Goal: Navigation & Orientation: Find specific page/section

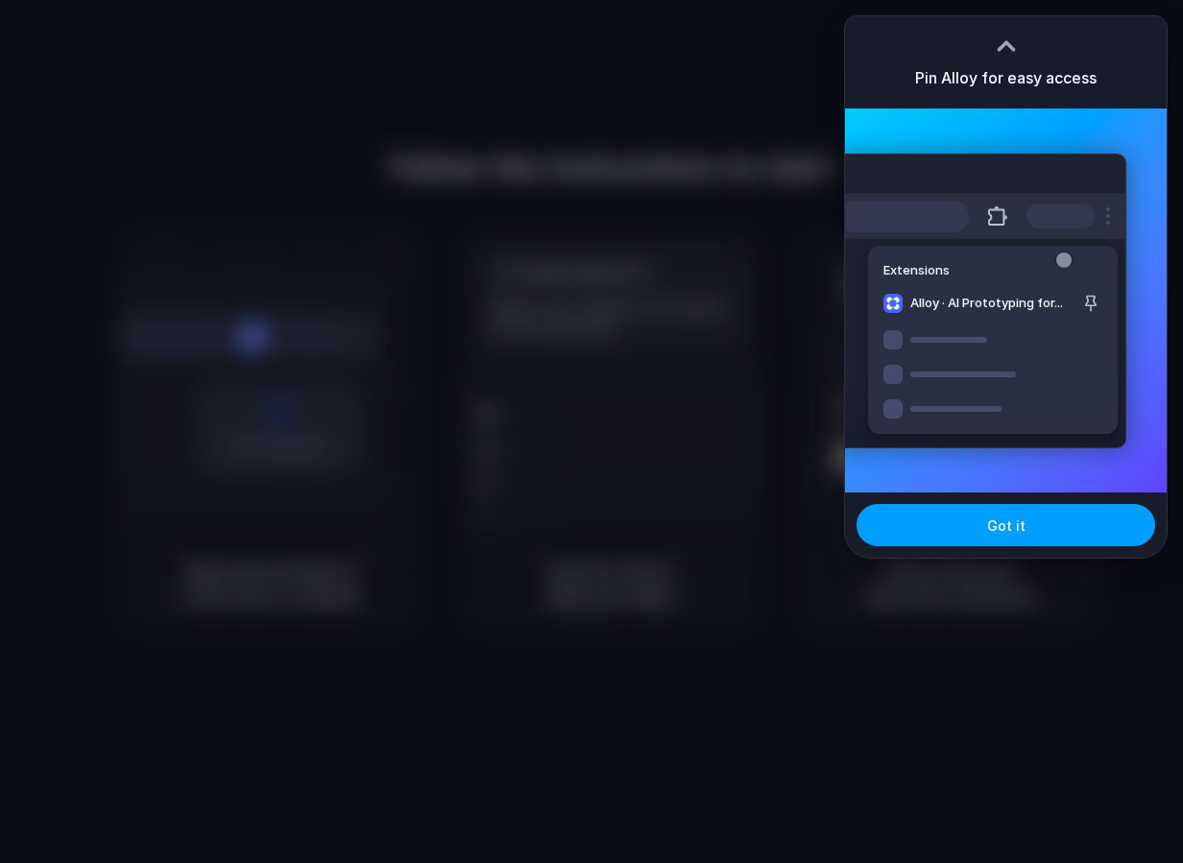
click at [1006, 529] on span "Got it" at bounding box center [1006, 526] width 38 height 20
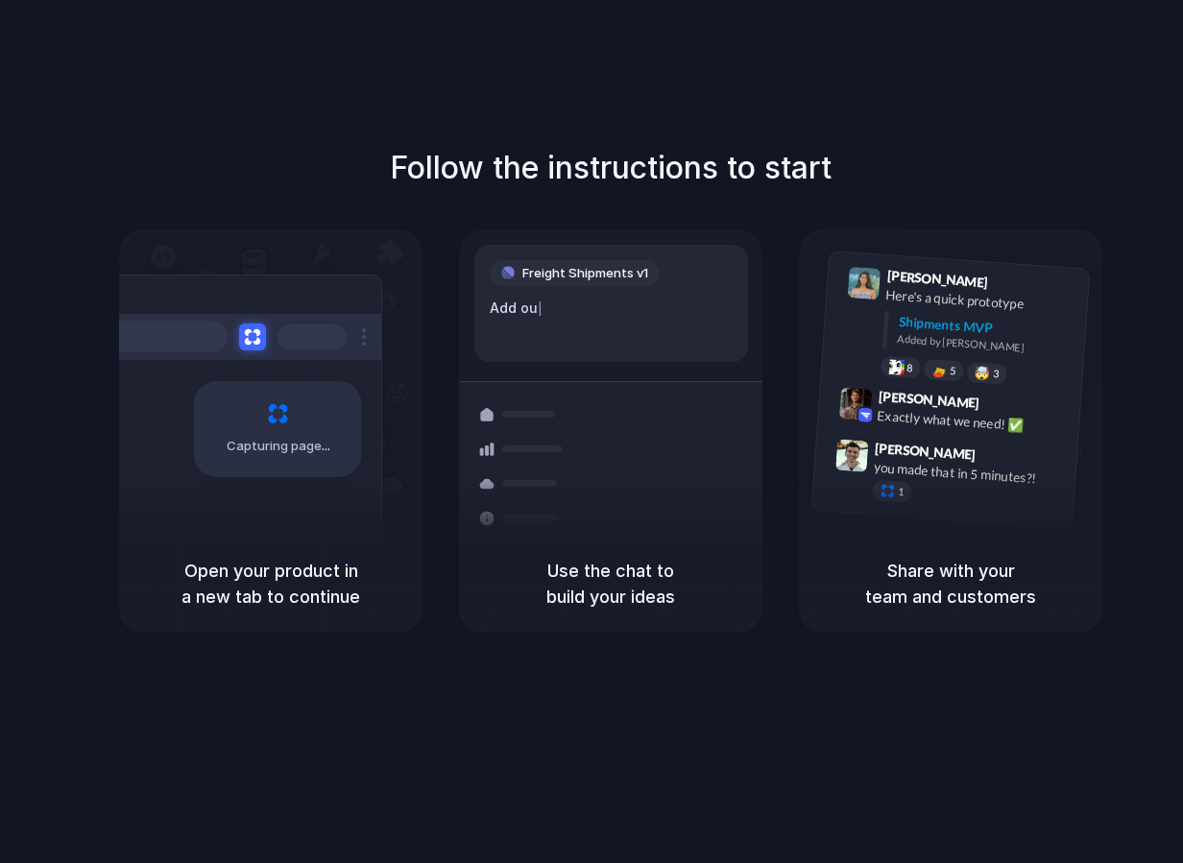
click at [555, 525] on div at bounding box center [523, 518] width 111 height 35
click at [595, 173] on h1 "Follow the instructions to start" at bounding box center [611, 168] width 442 height 46
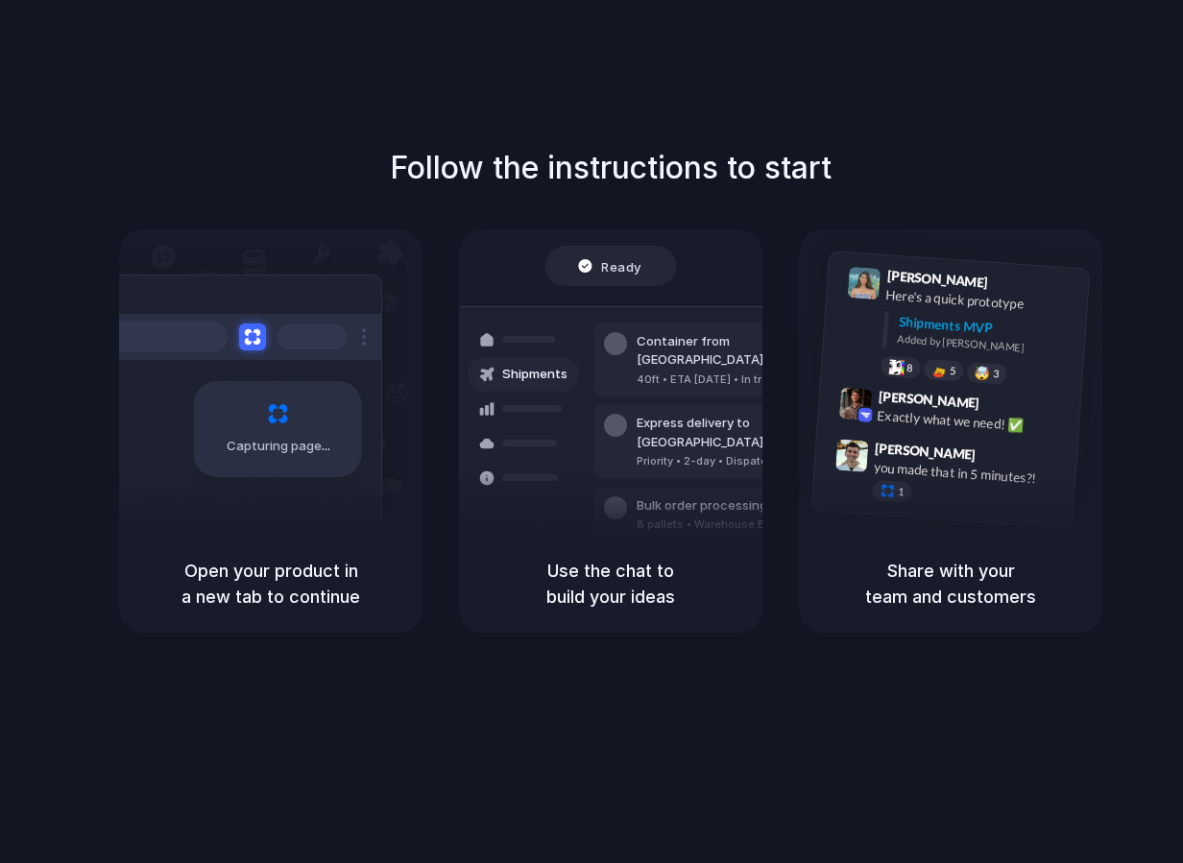
click at [163, 40] on div "Follow the instructions to start Capturing page Open your product in a new tab …" at bounding box center [610, 450] width 1221 height 901
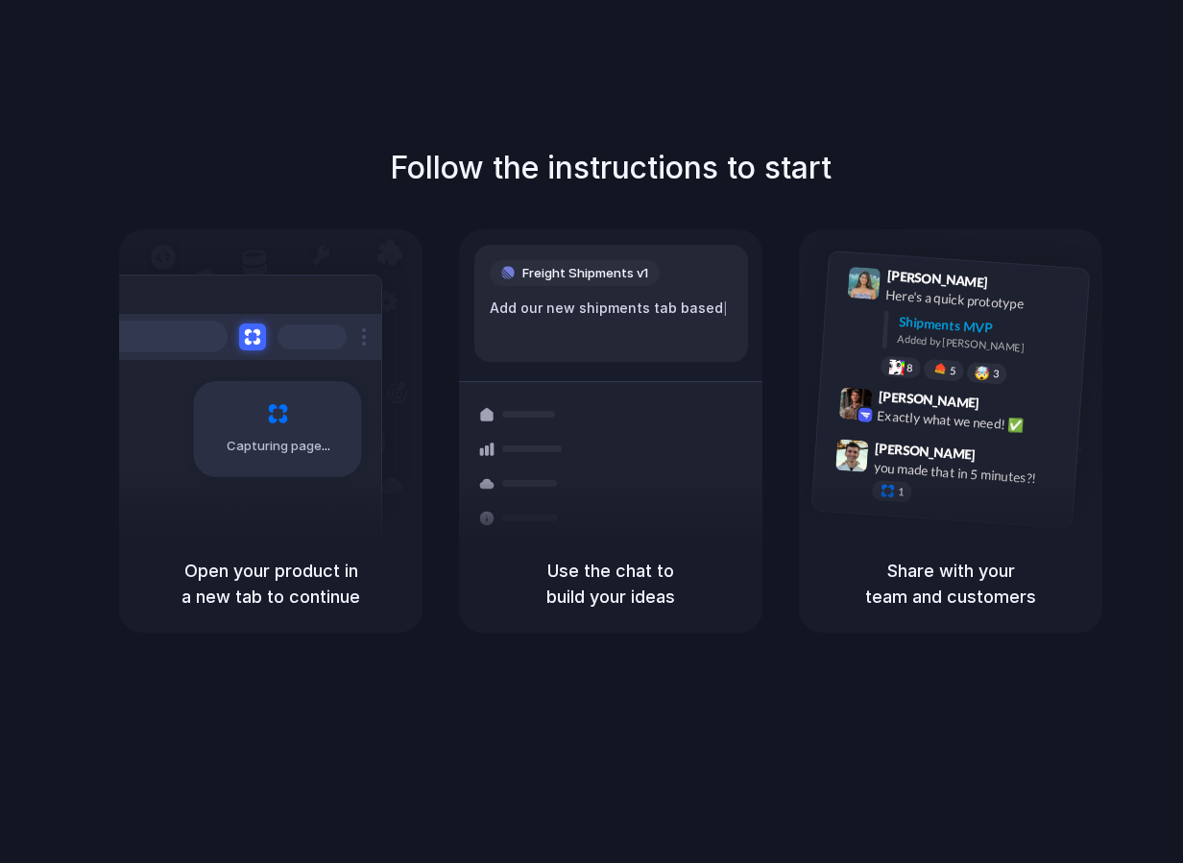
click at [624, 97] on div "Follow the instructions to start Capturing page Open your product in a new tab …" at bounding box center [610, 450] width 1221 height 901
click at [591, 432] on div at bounding box center [591, 432] width 0 height 0
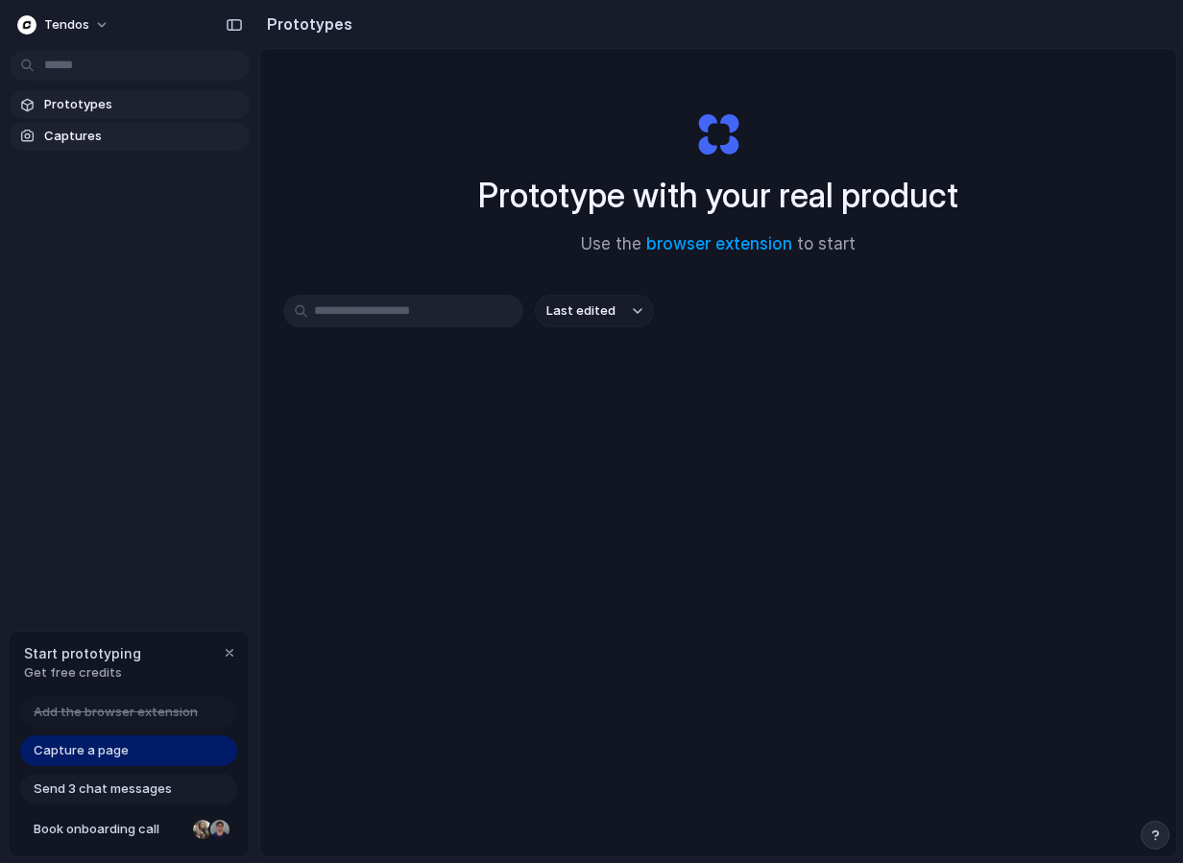
click at [100, 144] on span "Captures" at bounding box center [143, 136] width 198 height 19
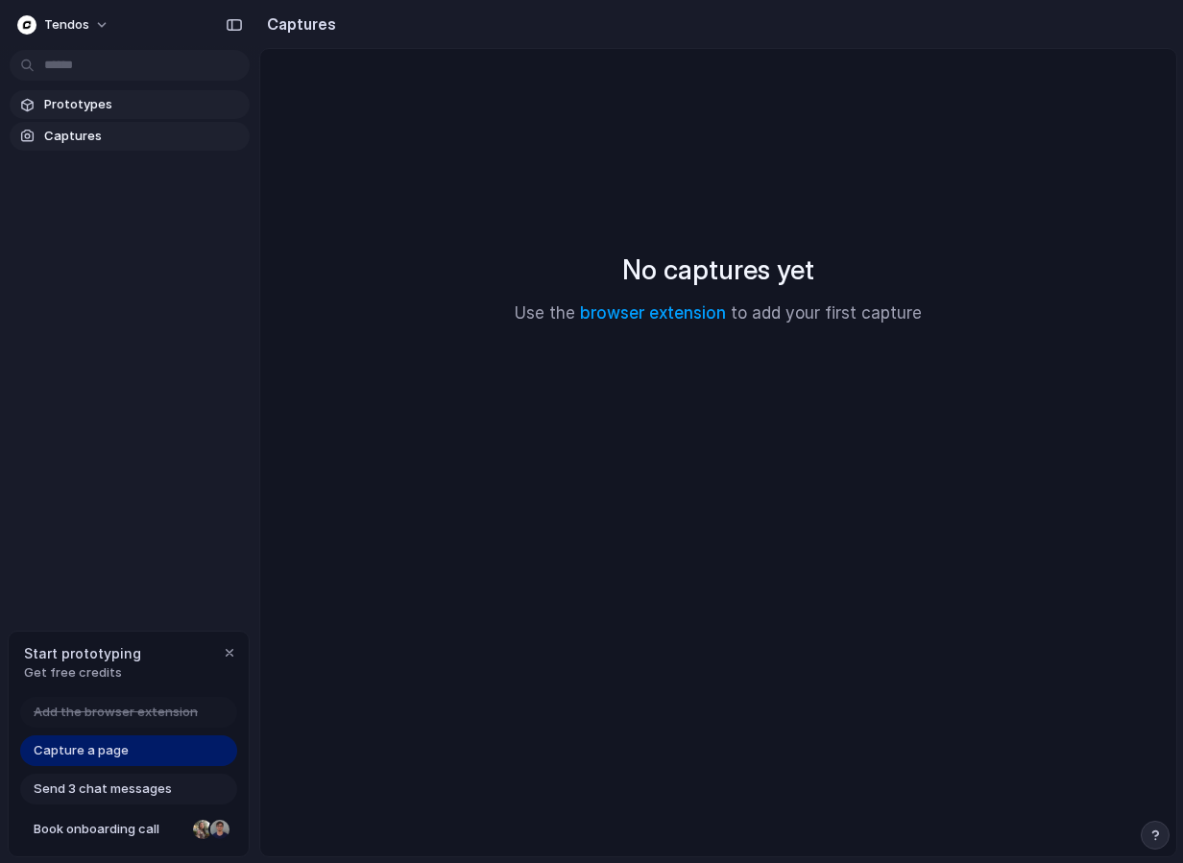
click at [127, 111] on span "Prototypes" at bounding box center [143, 104] width 198 height 19
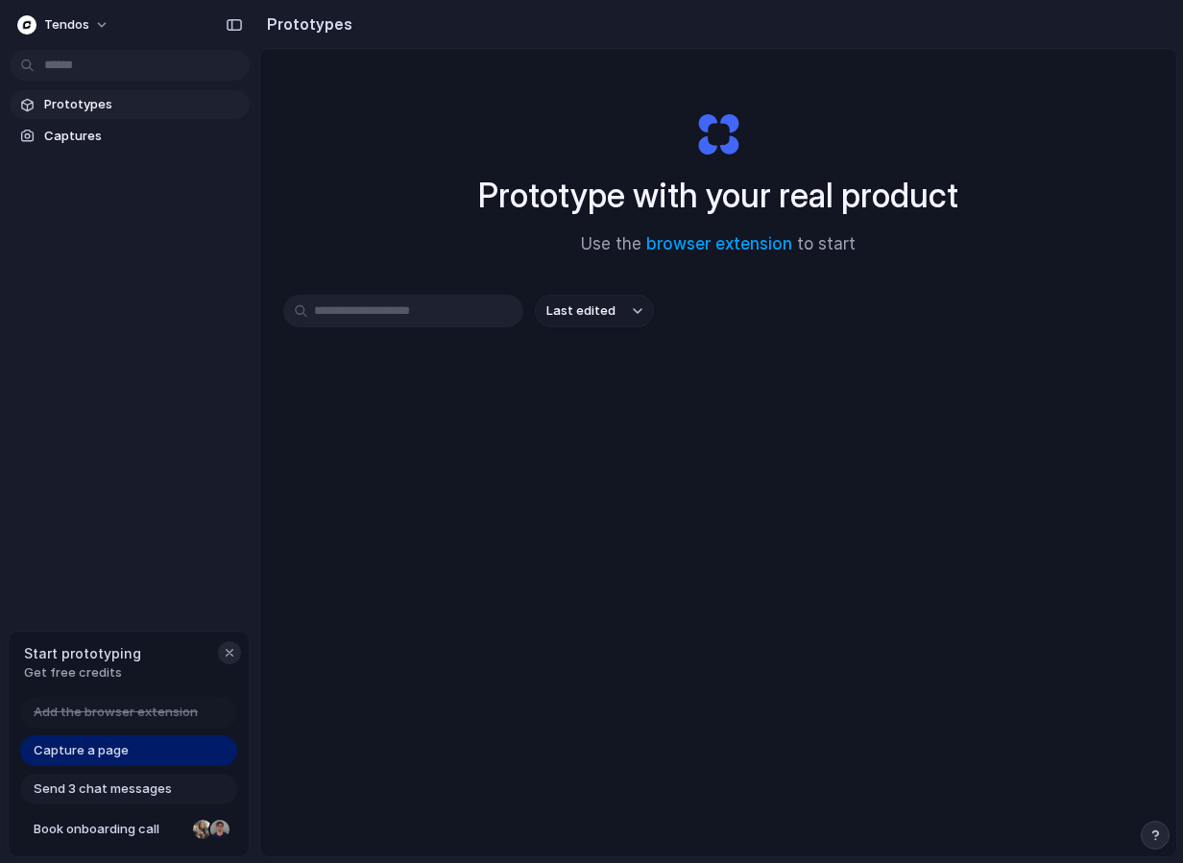
click at [230, 650] on div "button" at bounding box center [229, 652] width 15 height 15
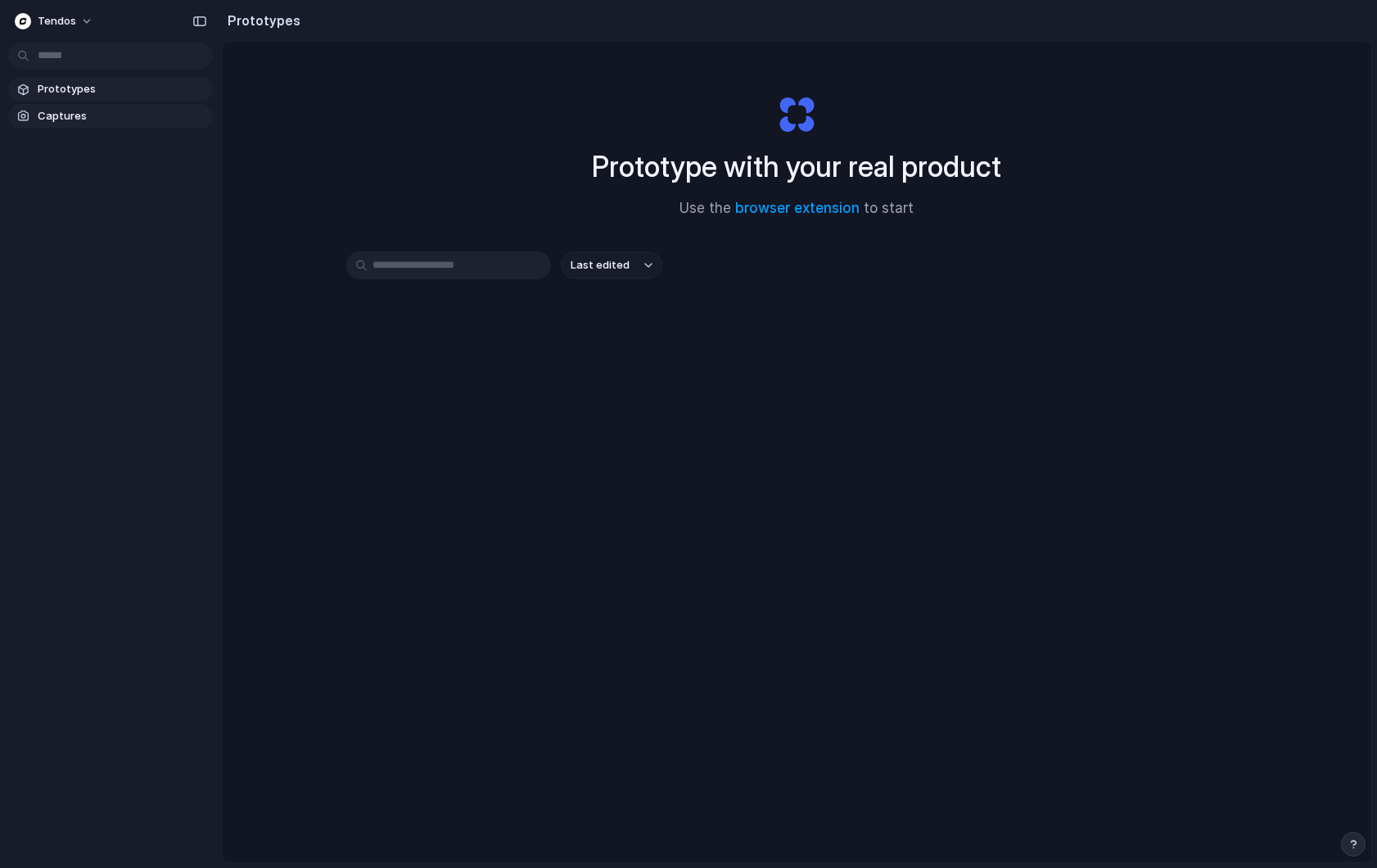
click at [72, 122] on span "Captures" at bounding box center [122, 116] width 169 height 16
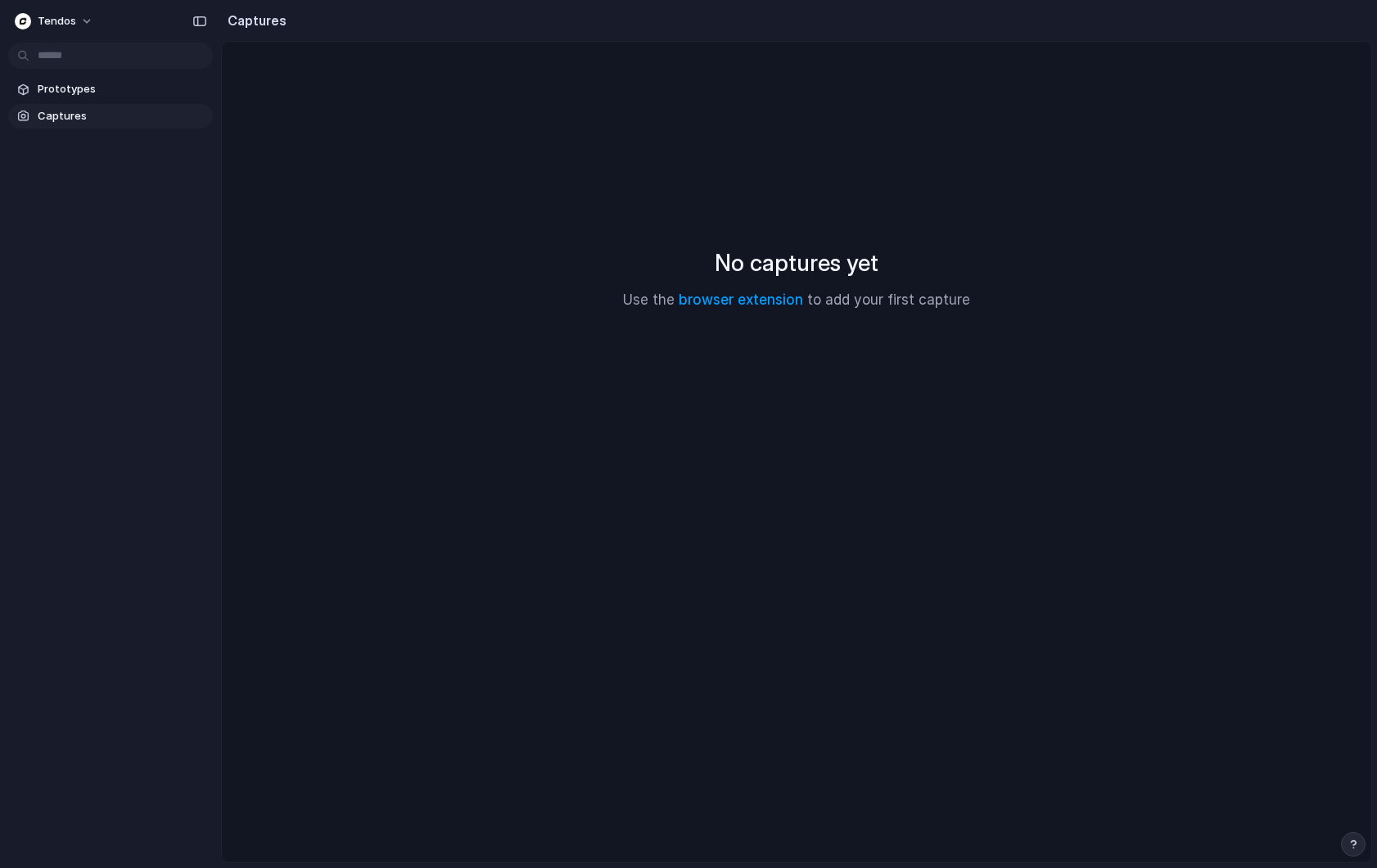
click at [314, 399] on div "No captures yet Use the browser extension to add your first capture" at bounding box center [796, 278] width 1110 height 434
